Goal: Understand process/instructions: Learn how to perform a task or action

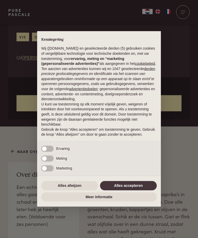
scroll to position [152, 0]
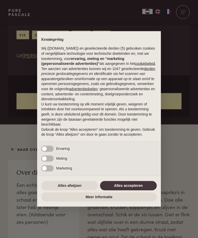
click at [63, 190] on button "Alles afwijzen" at bounding box center [69, 185] width 57 height 9
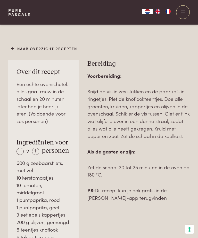
scroll to position [253, 0]
click at [198, 69] on div "Naar overzicht recepten Over dit recept Een echte ovenschotel: alles gaat rauw …" at bounding box center [99, 191] width 198 height 295
click at [186, 145] on div "Voorbereiding: Snijd de vis in zes stukken en de paprika’s in ringetjes. Plet d…" at bounding box center [139, 136] width 103 height 129
click at [186, 138] on div "Voorbereiding: Snijd de vis in zes stukken en de paprika’s in ringetjes. Plet d…" at bounding box center [139, 136] width 103 height 129
click at [181, 121] on p "Snijd de vis in zes stukken en de paprika’s in ringetjes. Plet de knoflookteent…" at bounding box center [139, 113] width 103 height 52
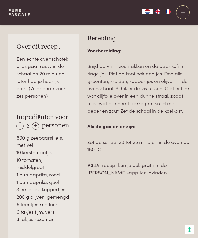
scroll to position [279, 0]
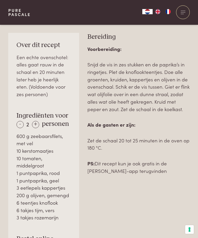
click at [35, 122] on div "+" at bounding box center [35, 124] width 7 height 7
click at [35, 121] on div "+" at bounding box center [35, 124] width 7 height 7
click at [37, 122] on div "+" at bounding box center [35, 124] width 7 height 7
click at [18, 123] on div "-" at bounding box center [20, 124] width 7 height 7
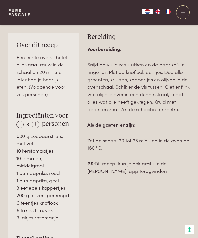
click at [35, 125] on div "+" at bounding box center [35, 124] width 7 height 7
click at [37, 123] on div "+" at bounding box center [35, 124] width 7 height 7
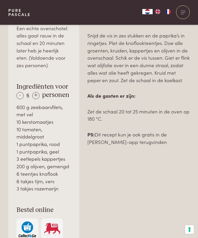
scroll to position [308, 0]
click at [36, 93] on div "+" at bounding box center [35, 95] width 7 height 7
click at [19, 93] on div "-" at bounding box center [20, 95] width 7 height 7
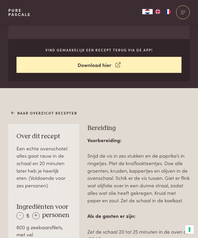
scroll to position [188, 0]
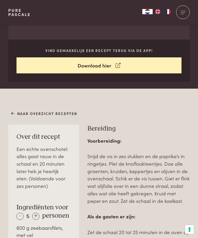
click at [116, 66] on icon at bounding box center [118, 65] width 5 height 7
click at [116, 62] on icon at bounding box center [118, 65] width 5 height 7
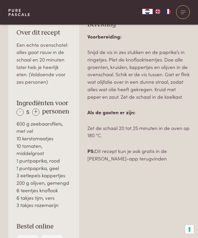
scroll to position [292, 0]
click at [36, 108] on div "+" at bounding box center [35, 111] width 7 height 7
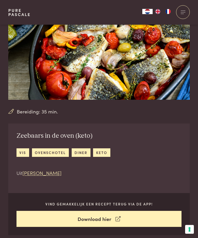
scroll to position [0, 0]
